Goal: Task Accomplishment & Management: Manage account settings

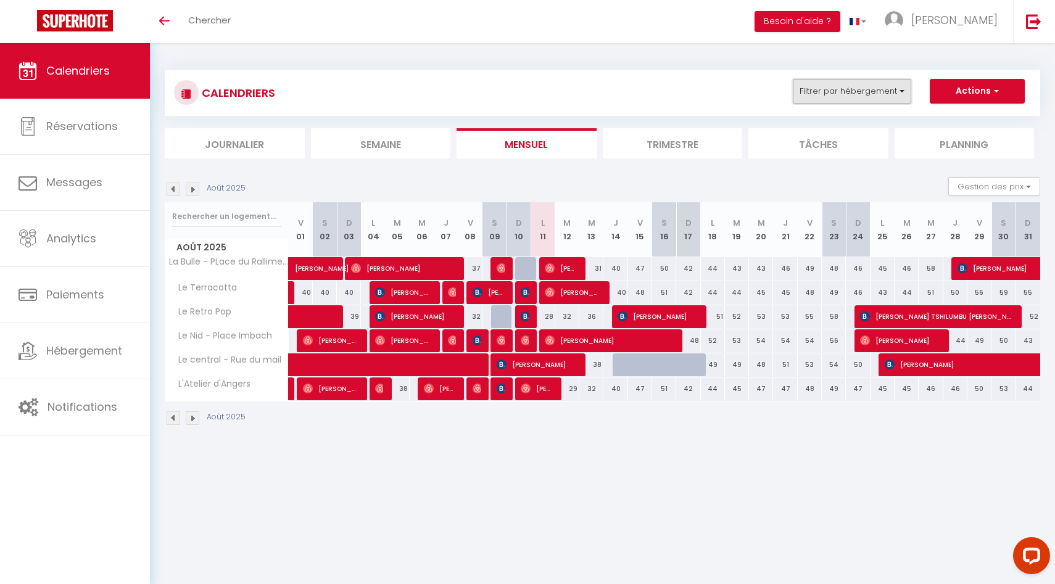
click at [880, 85] on button "Filtrer par hébergement" at bounding box center [852, 91] width 118 height 25
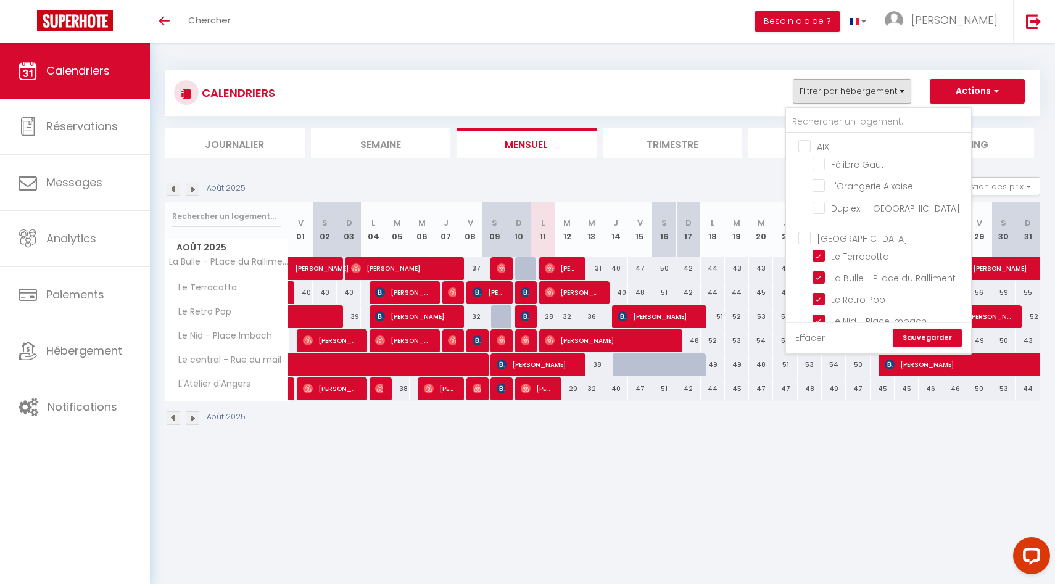
click at [805, 138] on ul "AIX Félibre [PERSON_NAME] L'Orangerie Aixoise Duplex - [GEOGRAPHIC_DATA]" at bounding box center [878, 179] width 185 height 92
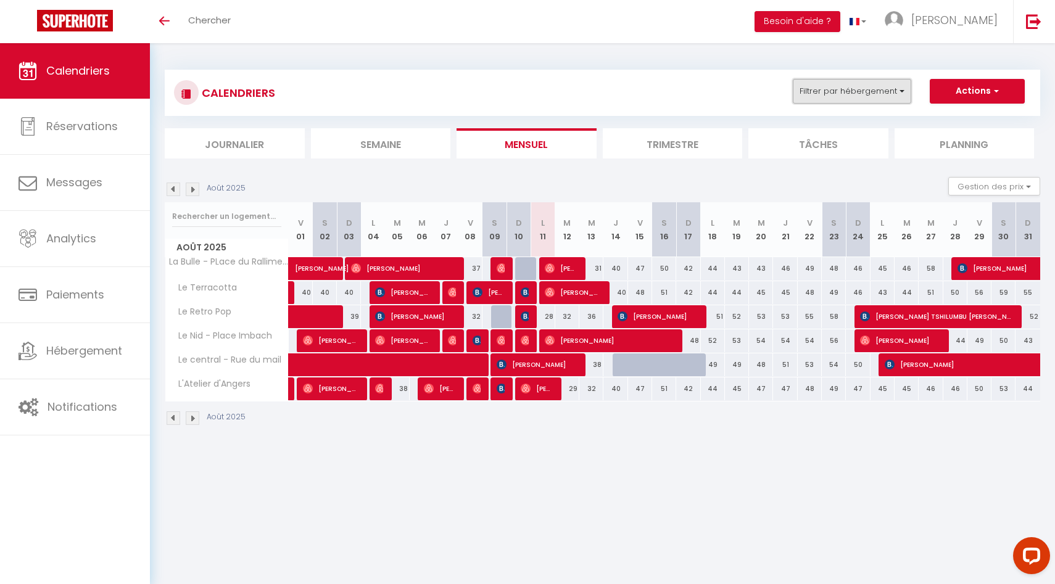
click at [827, 92] on button "Filtrer par hébergement" at bounding box center [852, 91] width 118 height 25
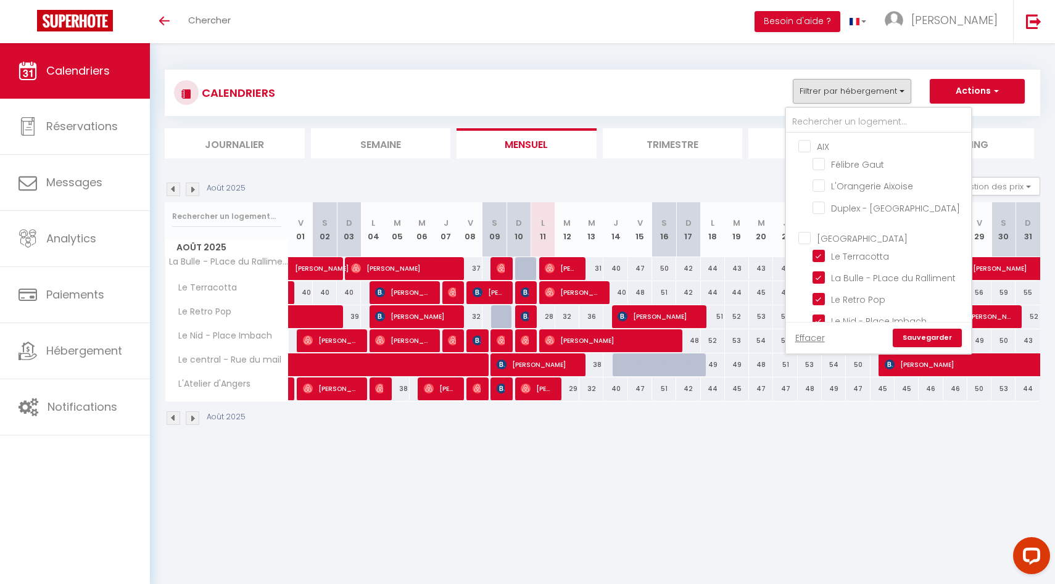
click at [805, 152] on ul "AIX Félibre [PERSON_NAME] L'Orangerie Aixoise Duplex - [GEOGRAPHIC_DATA]" at bounding box center [878, 179] width 185 height 92
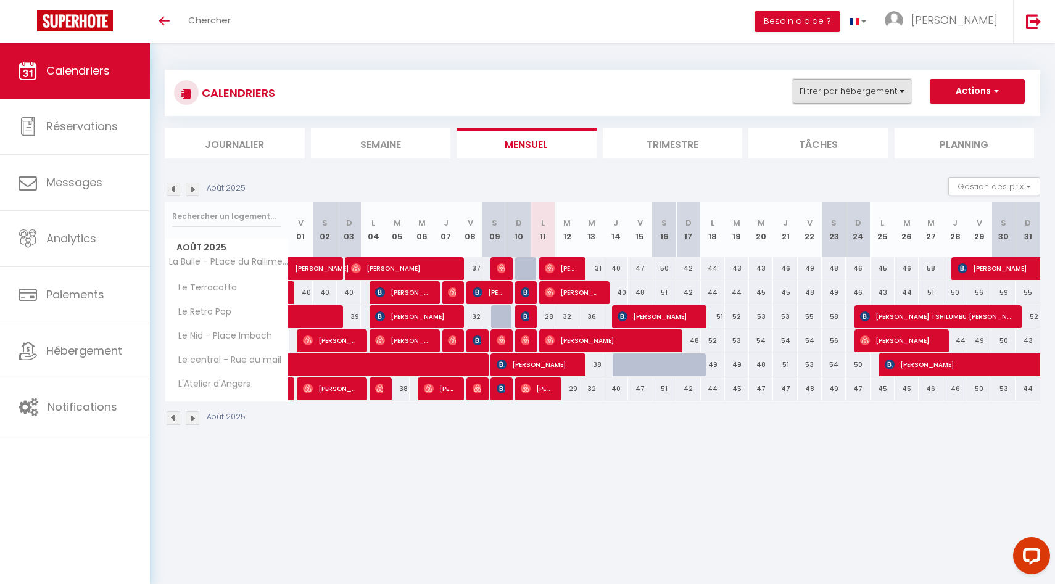
click at [836, 89] on button "Filtrer par hébergement" at bounding box center [852, 91] width 118 height 25
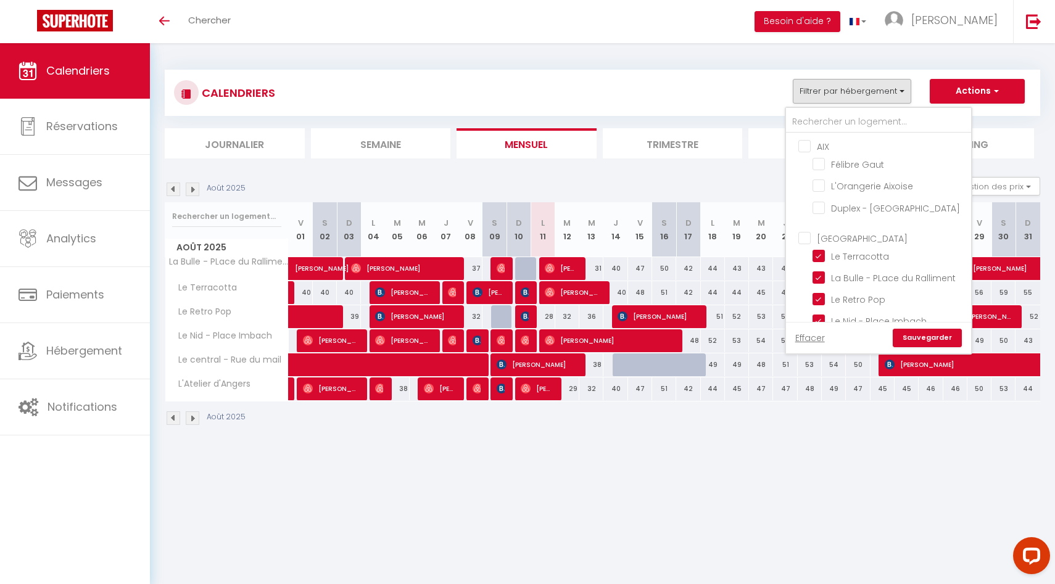
click at [808, 239] on input "[GEOGRAPHIC_DATA]" at bounding box center [890, 237] width 185 height 12
checkbox input "true"
checkbox input "false"
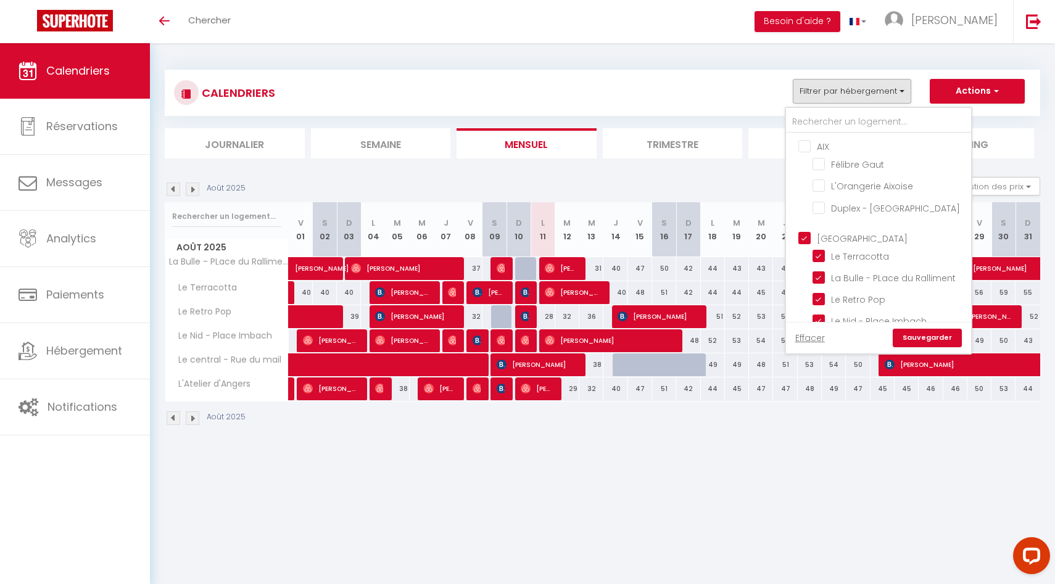
checkbox input "false"
click at [808, 239] on input "[GEOGRAPHIC_DATA]" at bounding box center [890, 237] width 185 height 12
checkbox input "false"
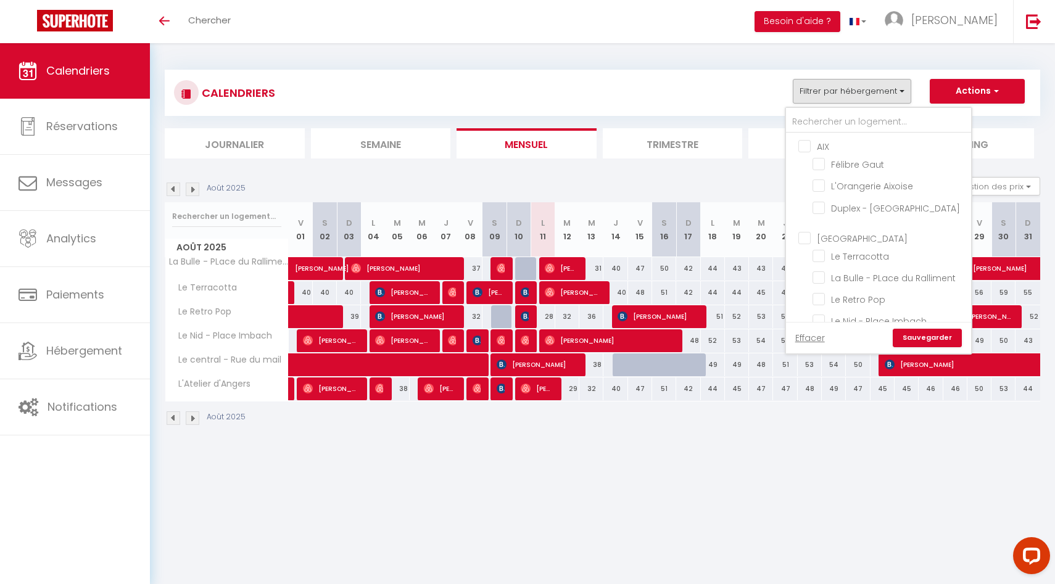
checkbox input "false"
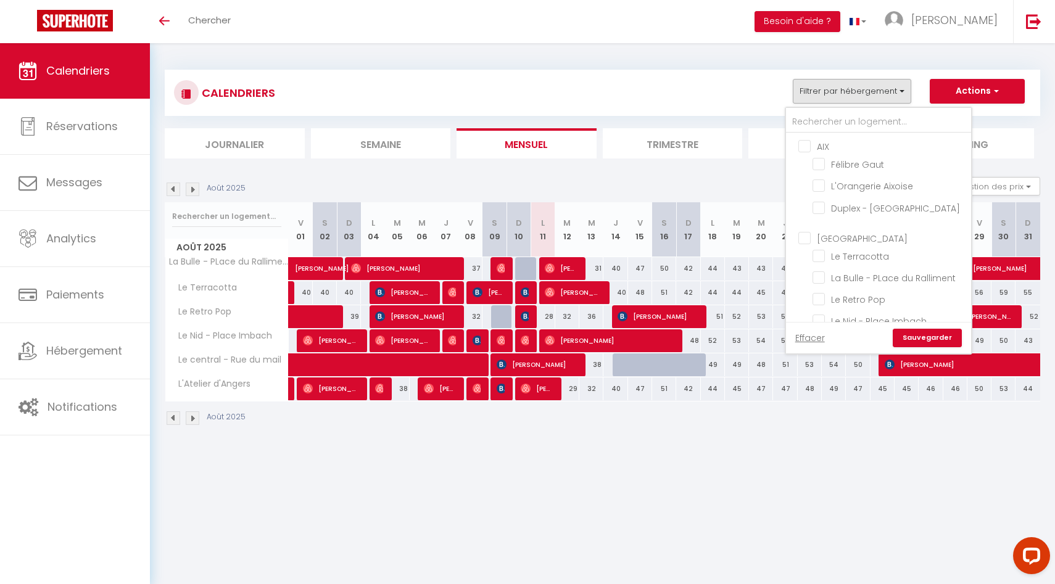
checkbox input "false"
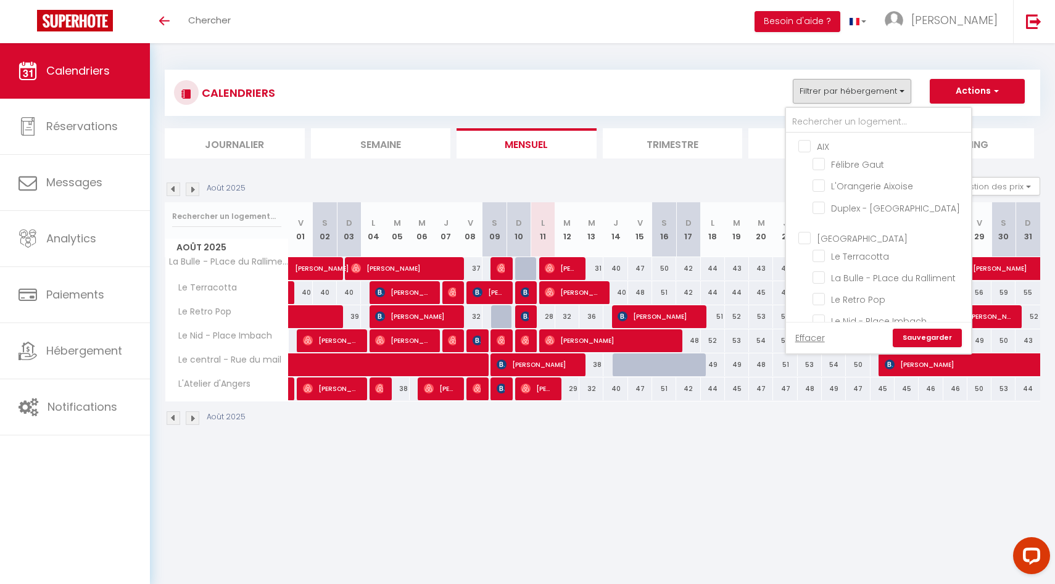
click at [807, 147] on input "AIX" at bounding box center [890, 145] width 185 height 12
checkbox input "true"
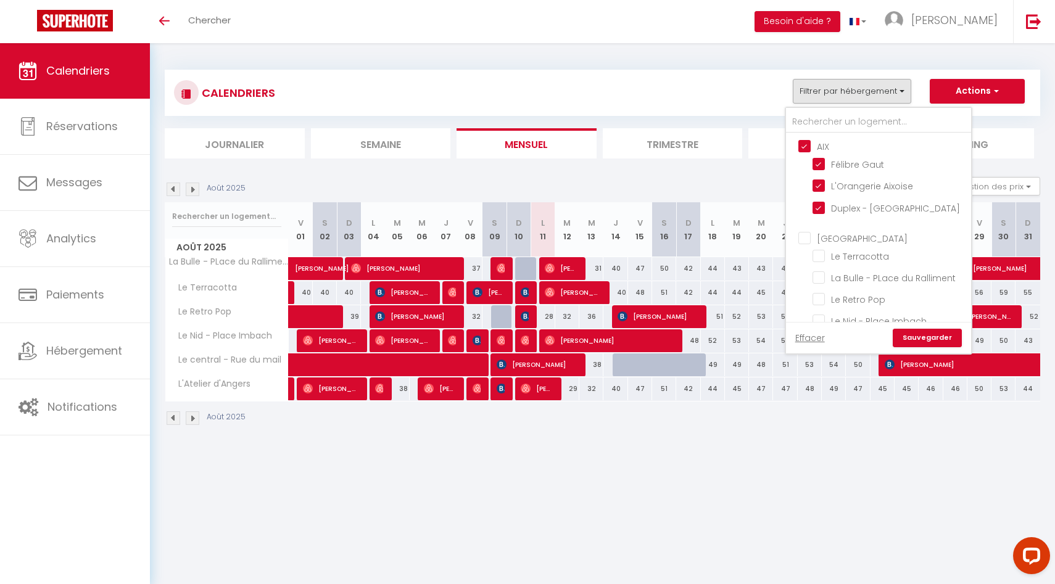
checkbox input "false"
click at [918, 337] on link "Sauvegarder" at bounding box center [927, 338] width 69 height 19
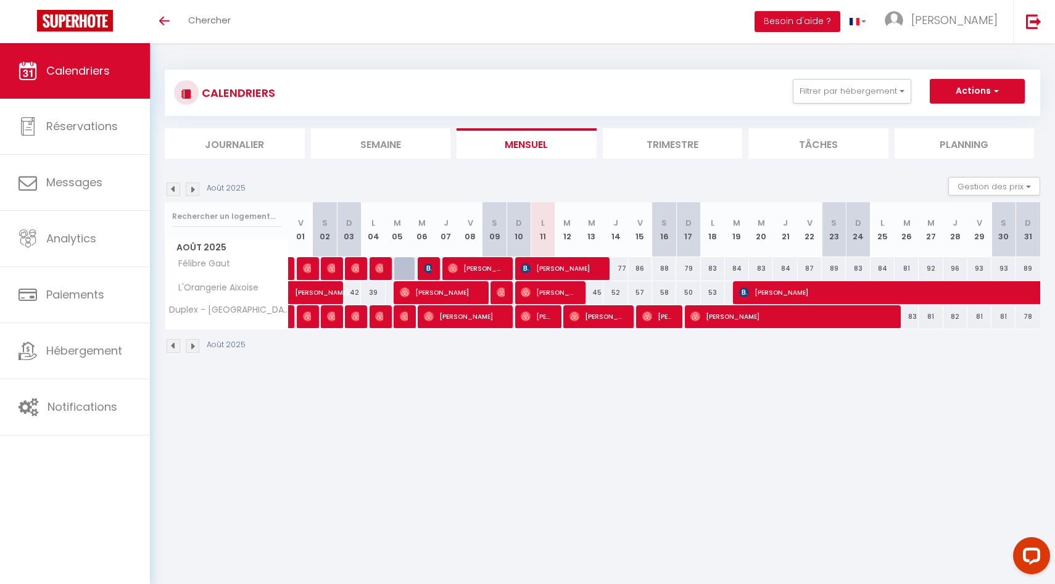
click at [71, 67] on span "Calendriers" at bounding box center [78, 70] width 64 height 15
click at [873, 96] on button "Filtrer par hébergement" at bounding box center [852, 91] width 118 height 25
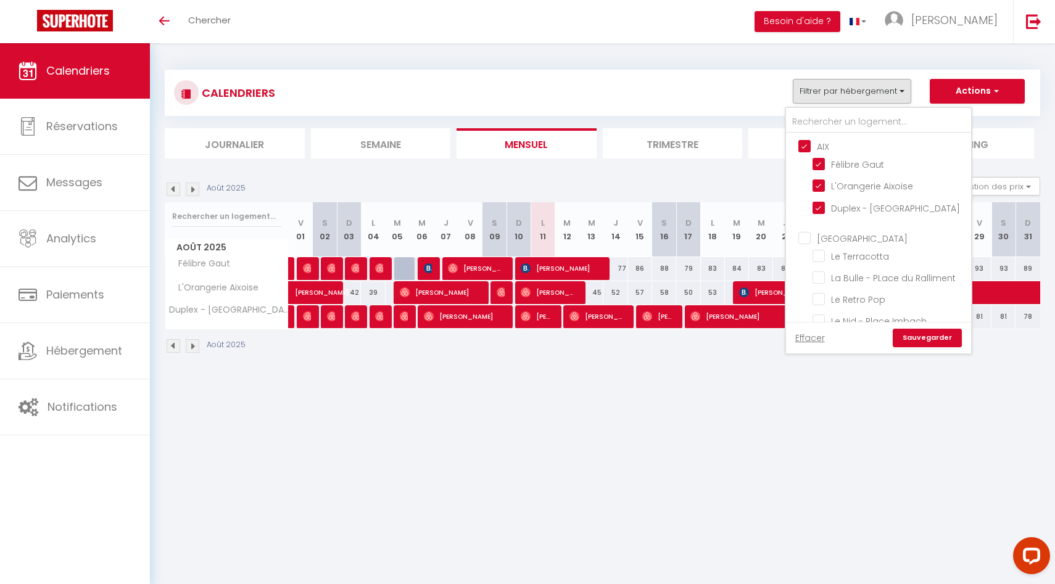
click at [801, 238] on input "[GEOGRAPHIC_DATA]" at bounding box center [890, 237] width 185 height 12
checkbox input "true"
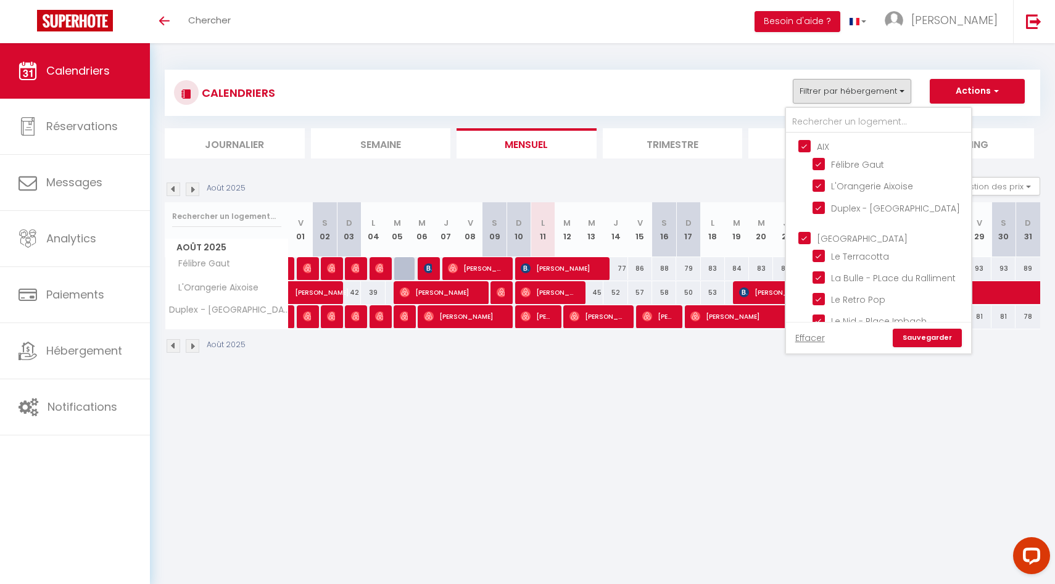
checkbox input "true"
checkbox input "false"
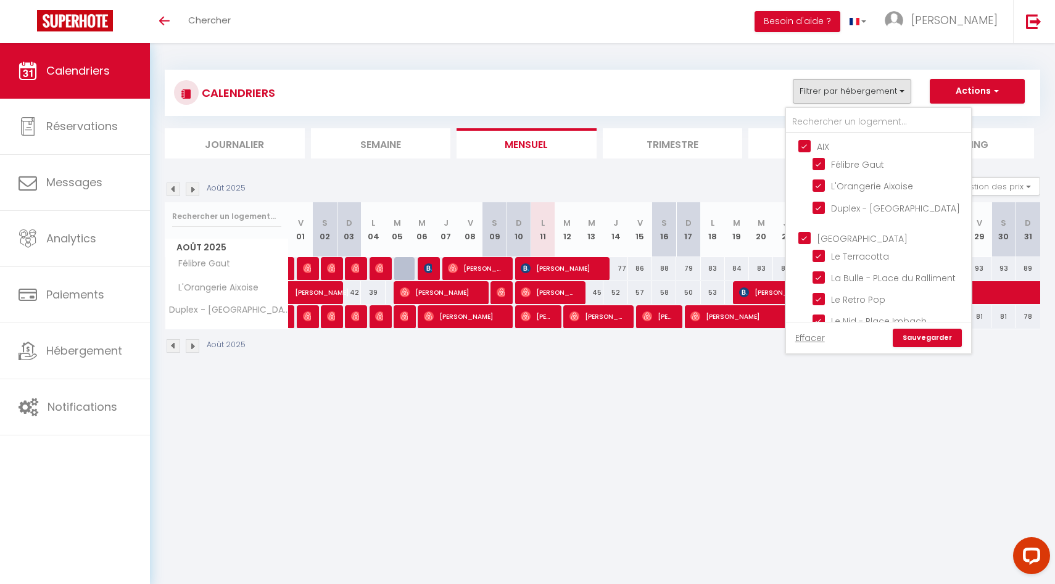
scroll to position [125, 0]
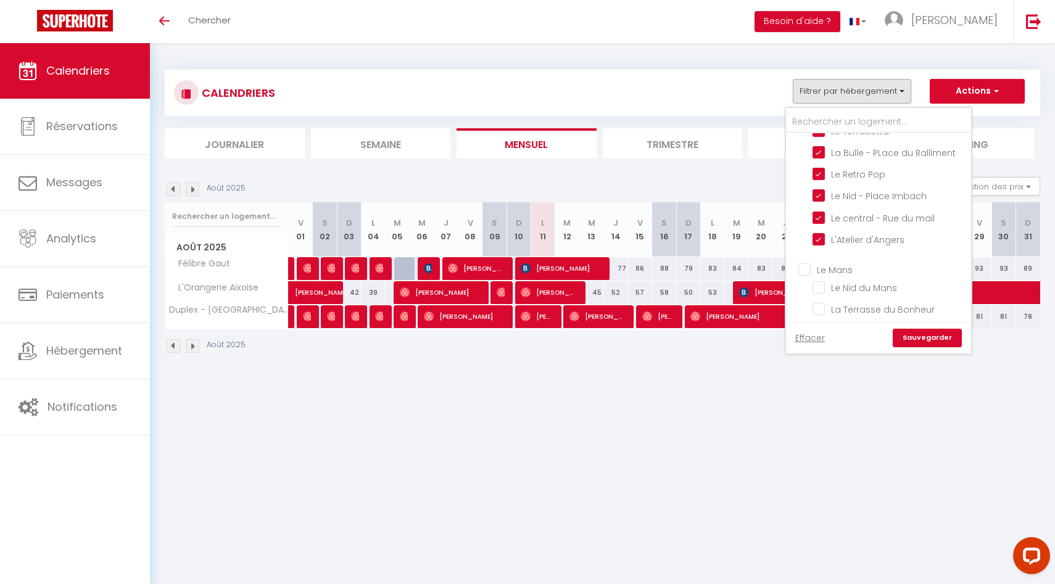
click at [803, 271] on input "Le Mans" at bounding box center [890, 269] width 185 height 12
checkbox input "true"
click at [910, 331] on link "Sauvegarder" at bounding box center [927, 338] width 69 height 19
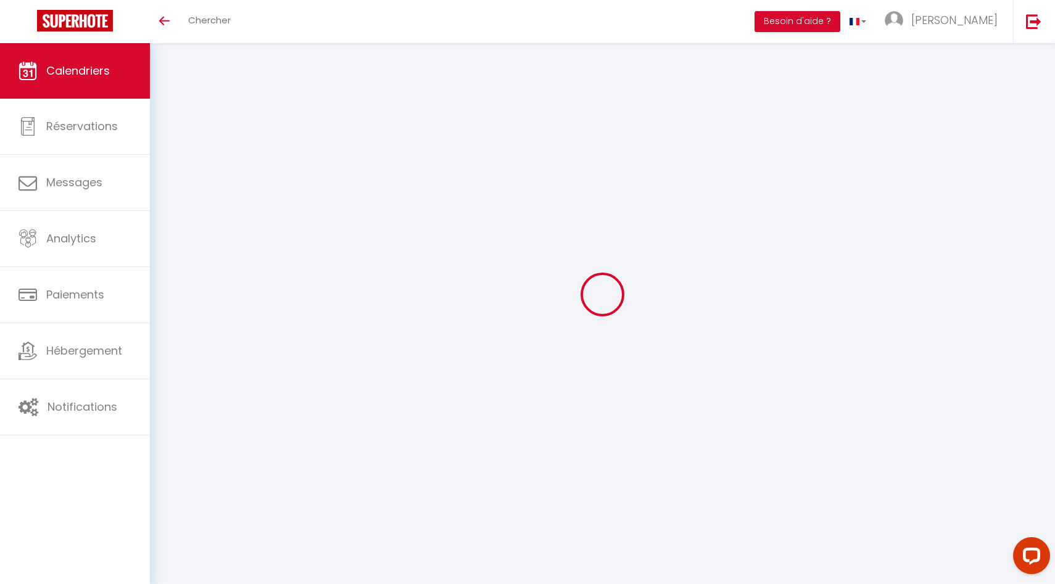
click at [96, 81] on link "Calendriers" at bounding box center [75, 71] width 150 height 56
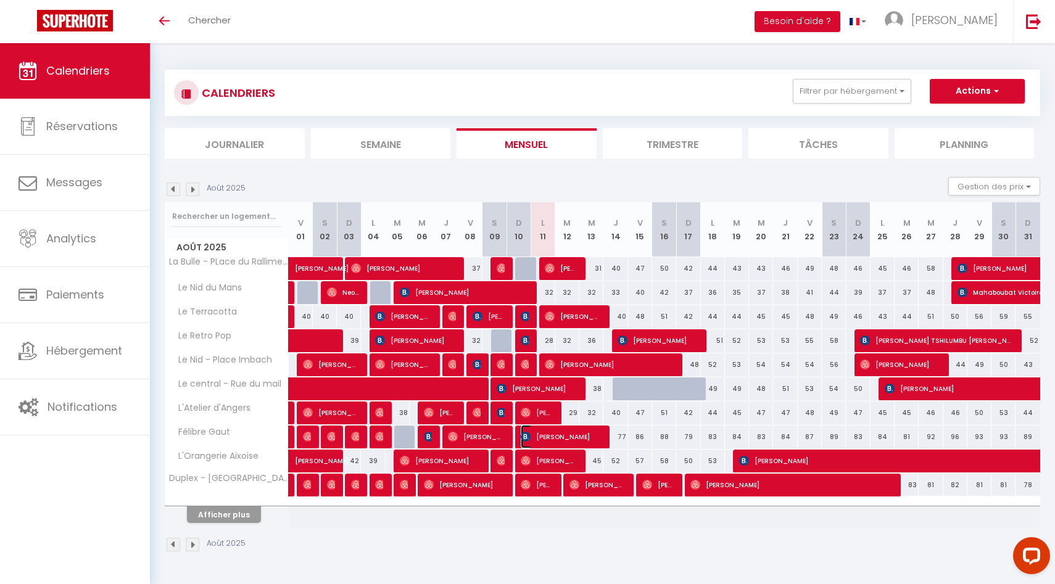
click at [570, 443] on span "[PERSON_NAME]" at bounding box center [561, 436] width 80 height 23
select select "OK"
select select "0"
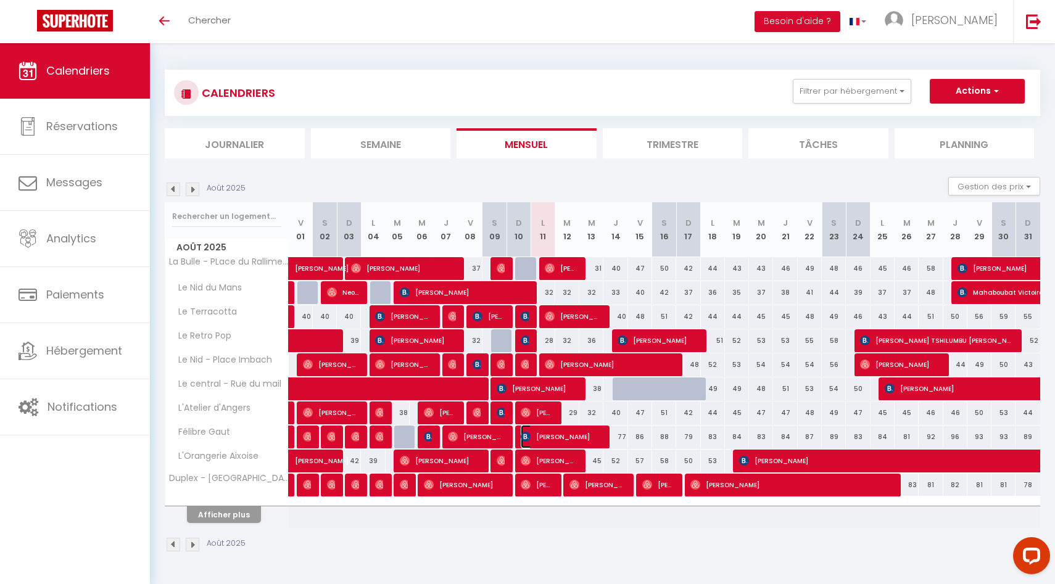
select select "1"
select select
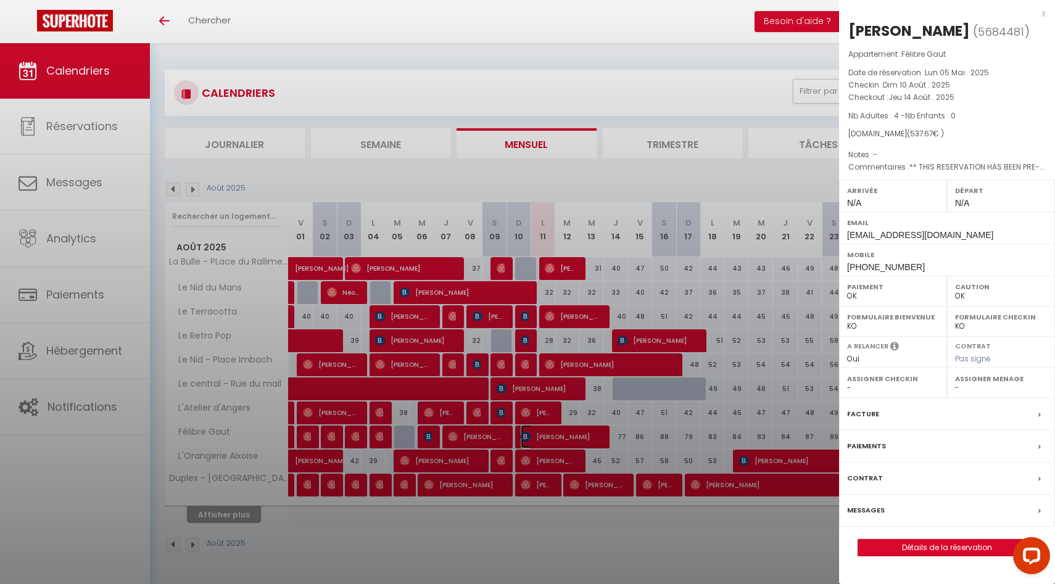
select select "39168"
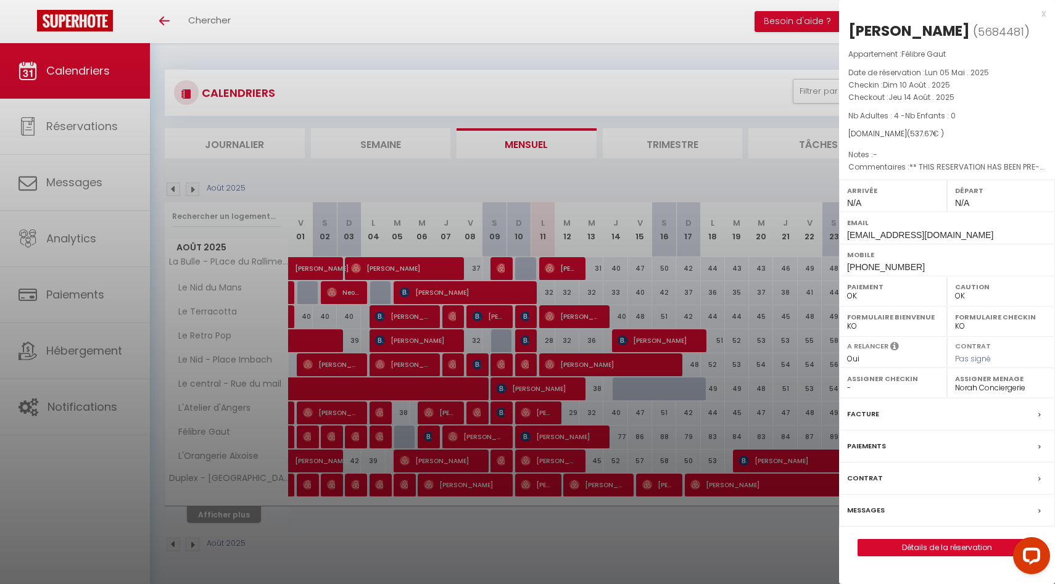
click at [676, 431] on div at bounding box center [527, 292] width 1055 height 584
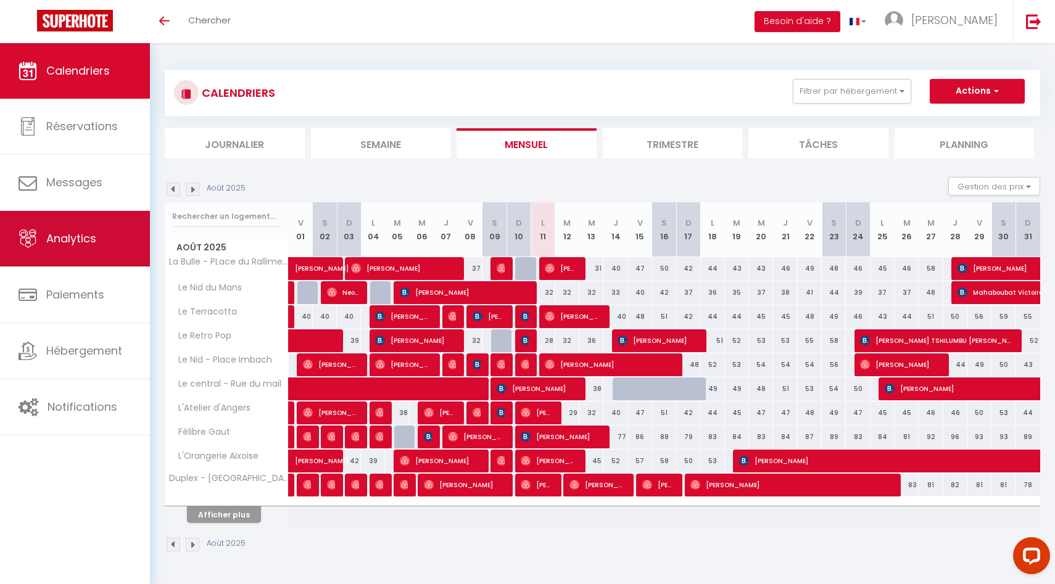
click at [78, 236] on span "Analytics" at bounding box center [71, 238] width 50 height 15
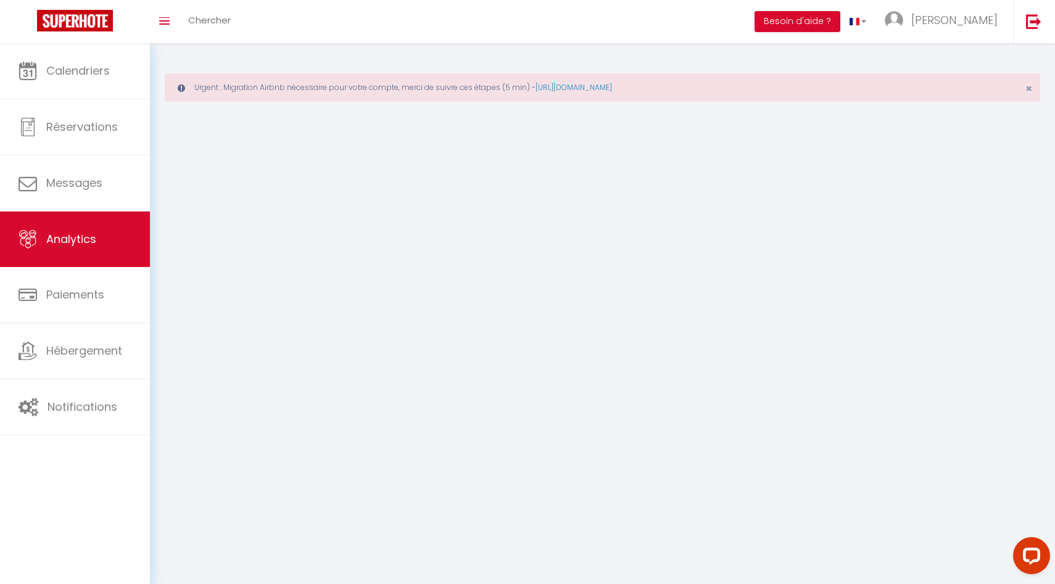
select select "2025"
select select "8"
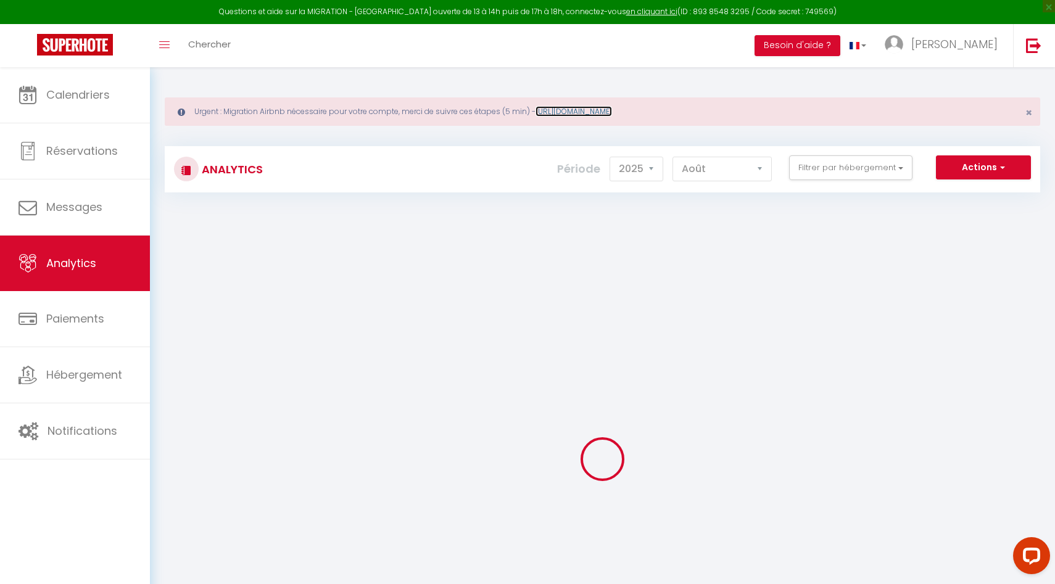
click at [612, 110] on link "[URL][DOMAIN_NAME]" at bounding box center [574, 111] width 77 height 10
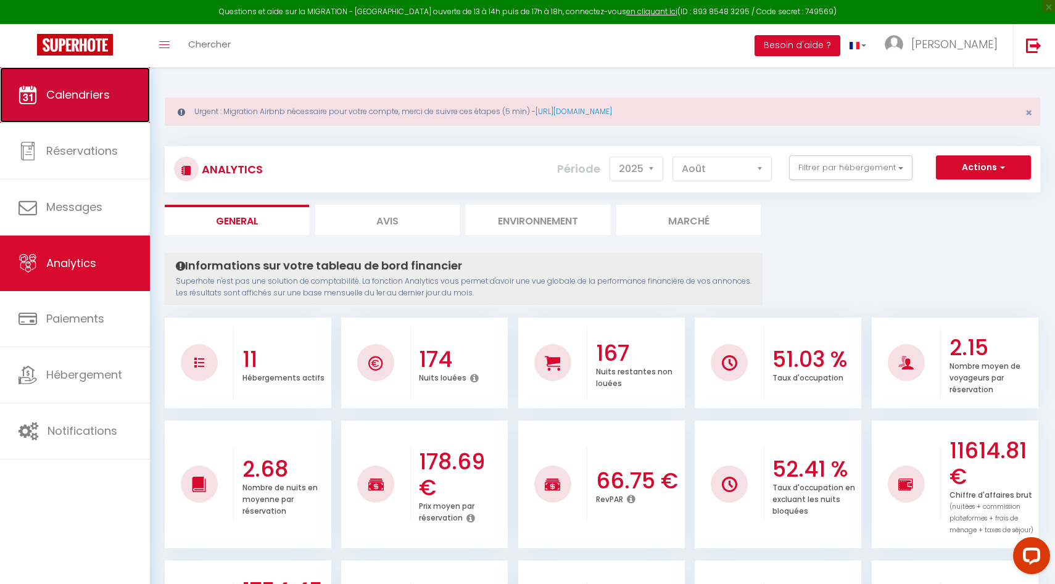
click at [77, 109] on link "Calendriers" at bounding box center [75, 95] width 150 height 56
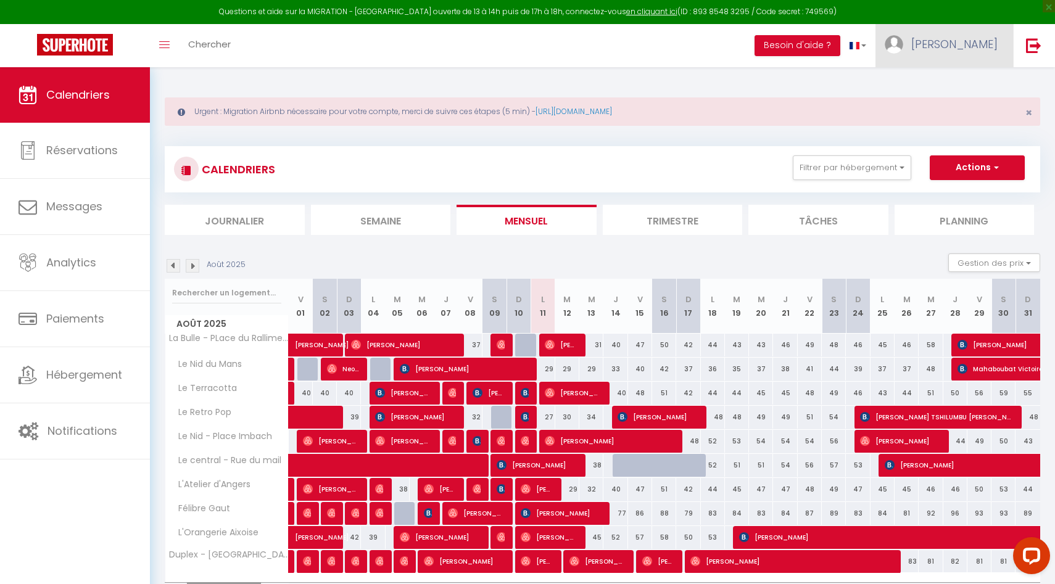
click at [954, 30] on link "[PERSON_NAME]" at bounding box center [945, 45] width 138 height 43
click at [943, 86] on link "Paramètres" at bounding box center [963, 85] width 91 height 21
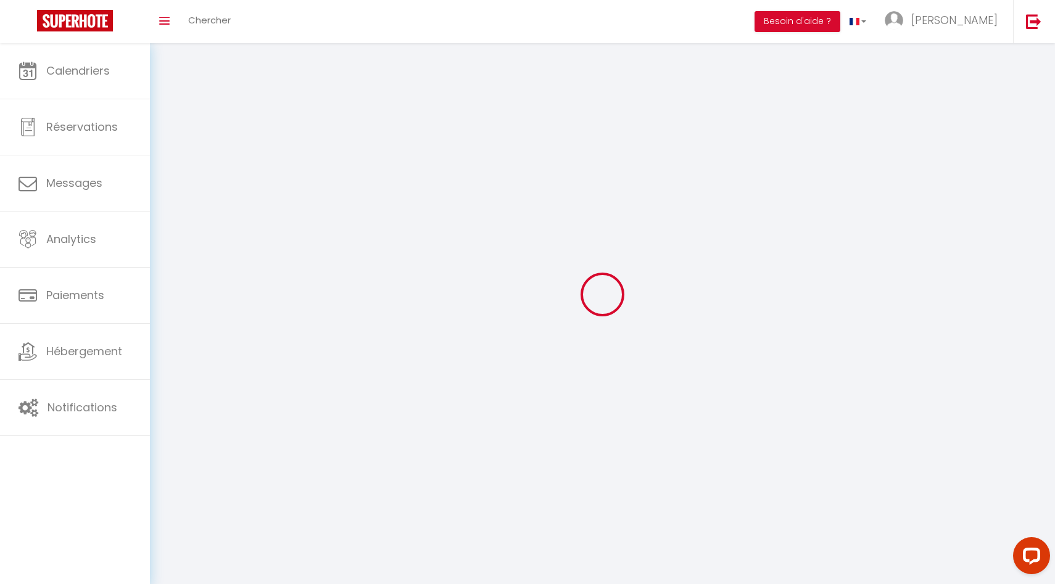
type input "[PERSON_NAME]"
type input "varak"
type input "0634191492"
type input "[STREET_ADDRESS][PERSON_NAME]"
type input "75008"
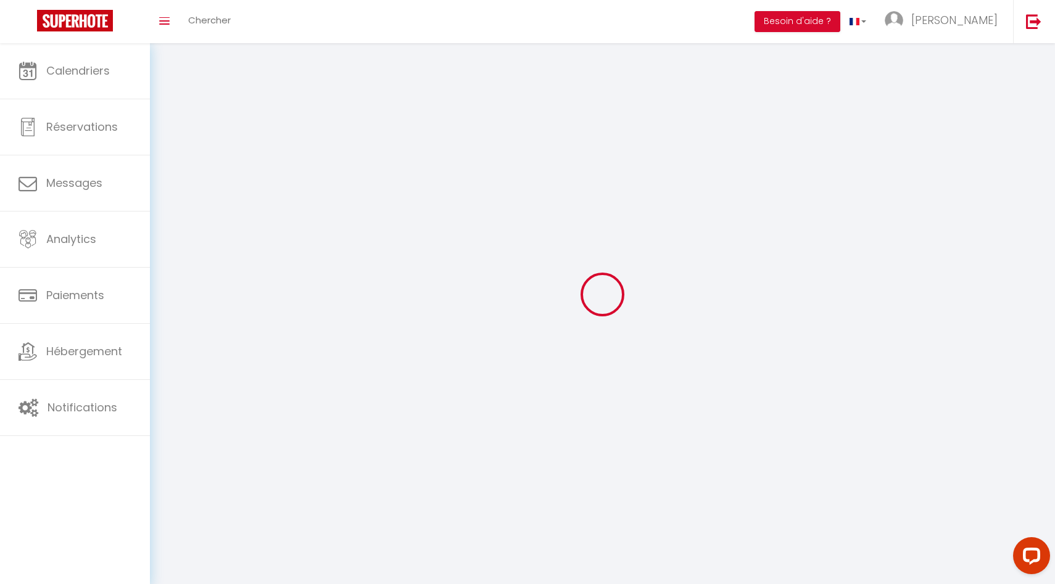
type input "[GEOGRAPHIC_DATA]"
type input "WYWSmPAUOYTezRzVP56x3puGH"
type input "TptA6lAMEb7kLUiM44Q2W3aNy"
type input "[URL][DOMAIN_NAME]"
select select "28"
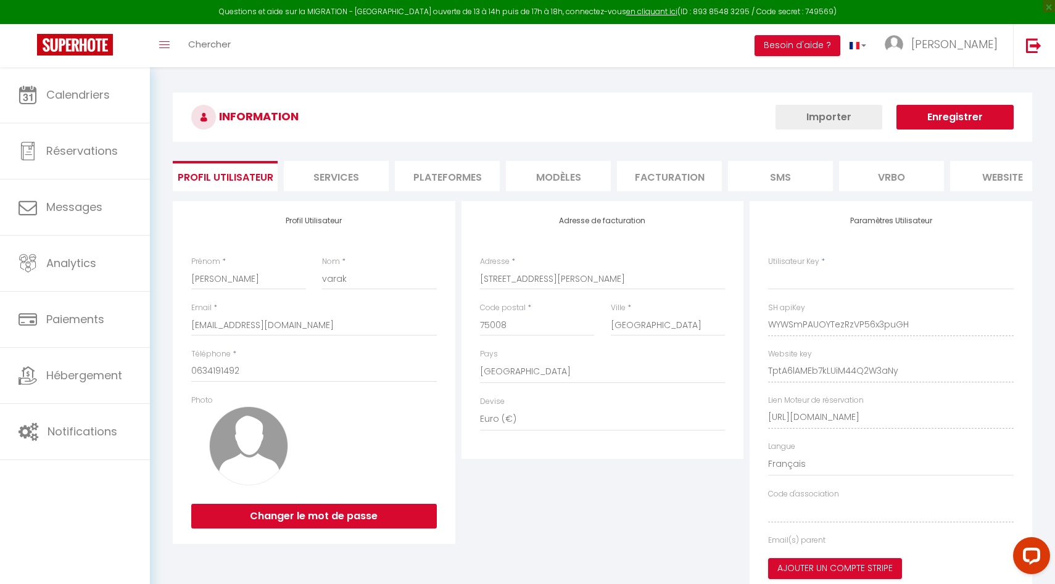
type input "WYWSmPAUOYTezRzVP56x3puGH"
type input "TptA6lAMEb7kLUiM44Q2W3aNy"
type input "[URL][DOMAIN_NAME]"
select select "fr"
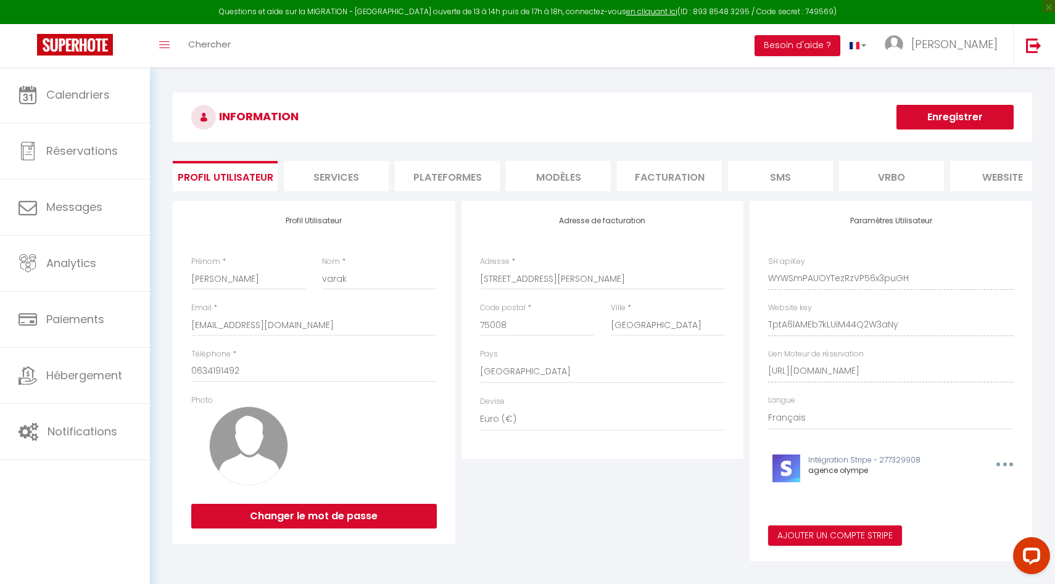
click at [467, 186] on li "Plateformes" at bounding box center [447, 176] width 105 height 30
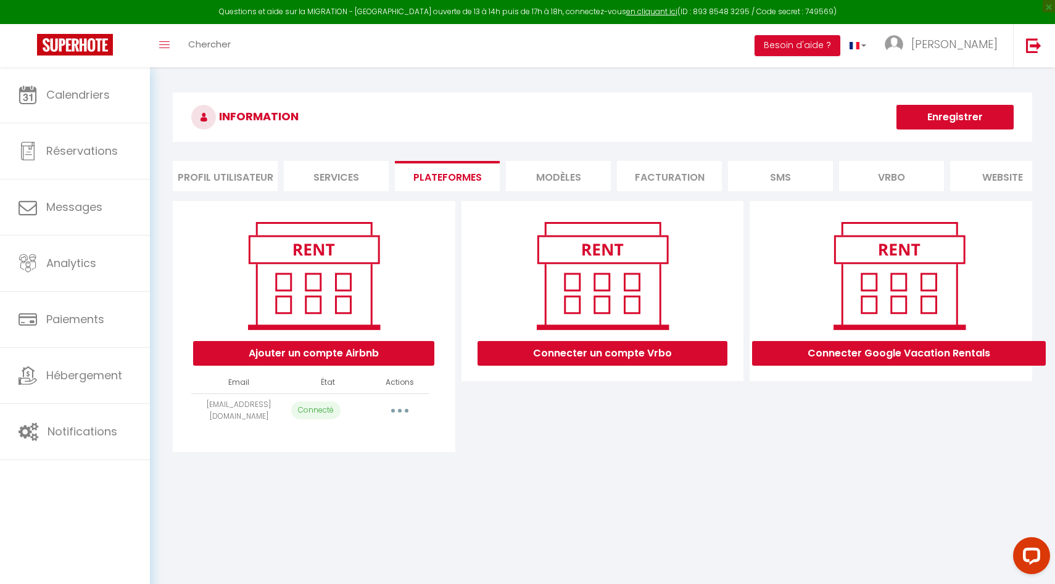
click at [397, 404] on button "button" at bounding box center [400, 411] width 35 height 20
click at [366, 487] on link "Reconnecter le compte" at bounding box center [345, 483] width 136 height 21
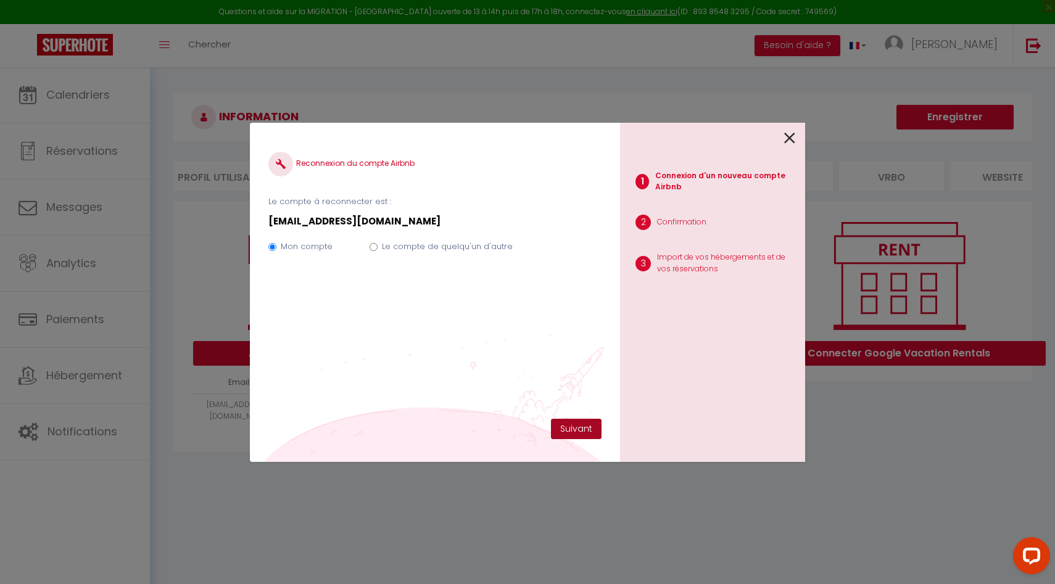
click at [568, 434] on button "Suivant" at bounding box center [576, 429] width 51 height 21
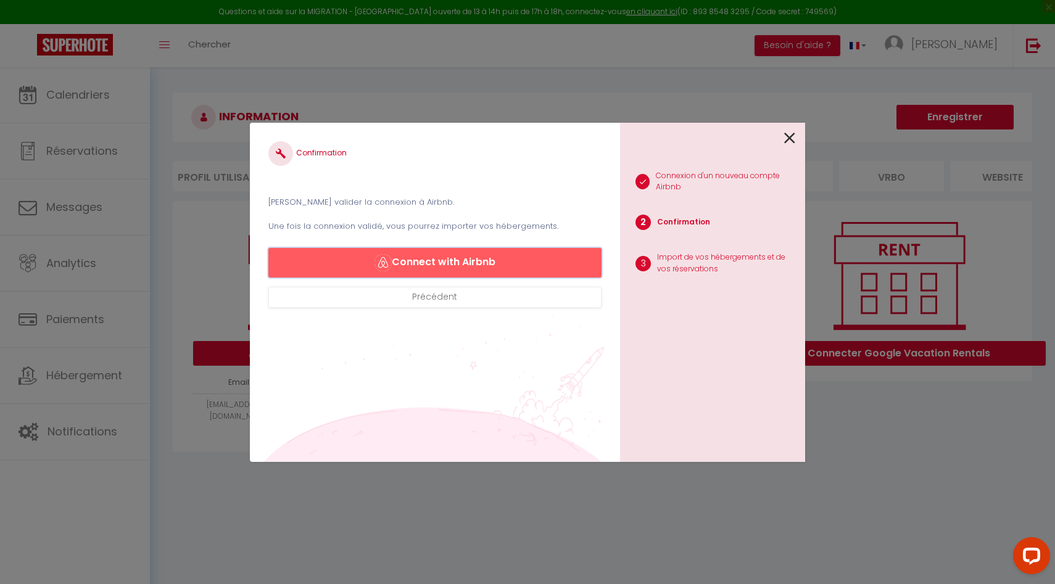
click at [402, 263] on button "Connect with Airbnb" at bounding box center [434, 263] width 333 height 30
click at [448, 261] on button "Connect with Airbnb" at bounding box center [434, 263] width 333 height 30
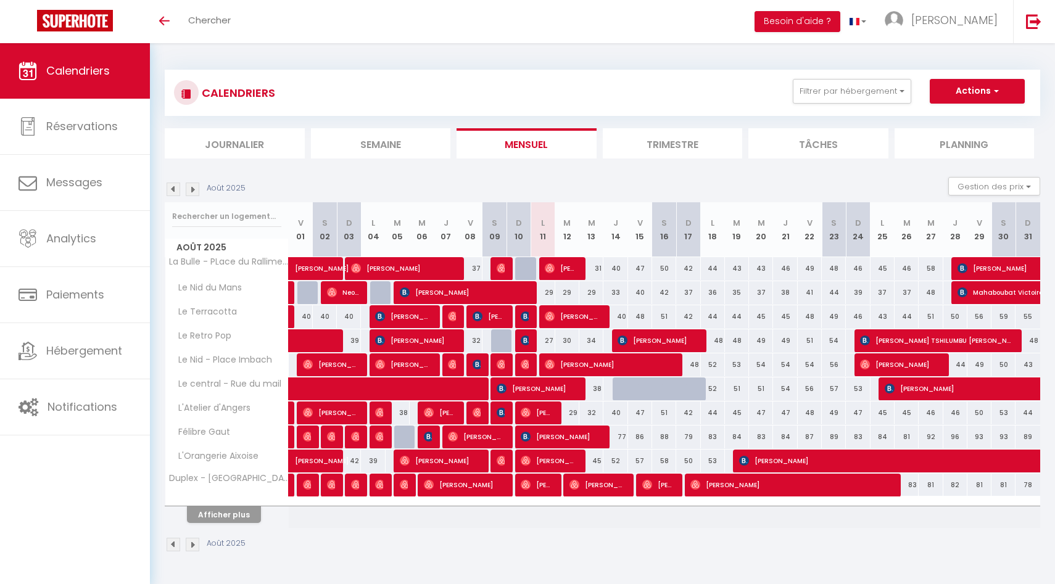
click at [156, 77] on div "CALENDRIERS Filtrer par hébergement AIX Félibre Gaut L'Orangerie Aixoise Duplex…" at bounding box center [602, 311] width 905 height 536
click at [156, 32] on link "Toggle menubar" at bounding box center [164, 21] width 29 height 43
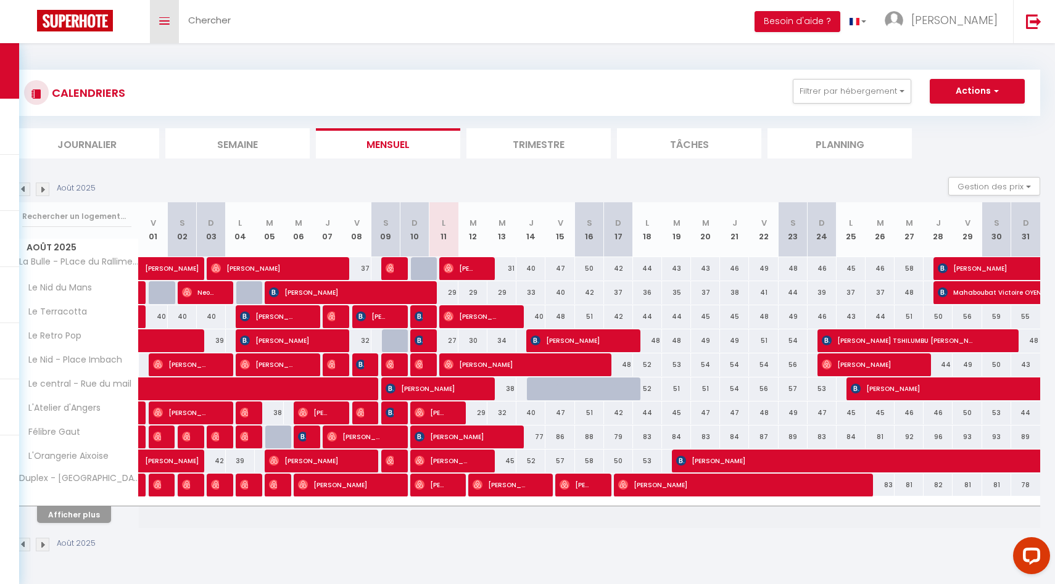
click at [166, 15] on link "Toggle menubar" at bounding box center [164, 21] width 29 height 43
